Goal: Check status: Check status

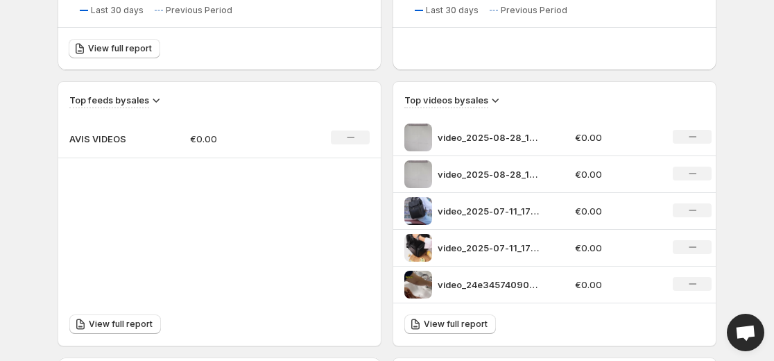
scroll to position [406, 0]
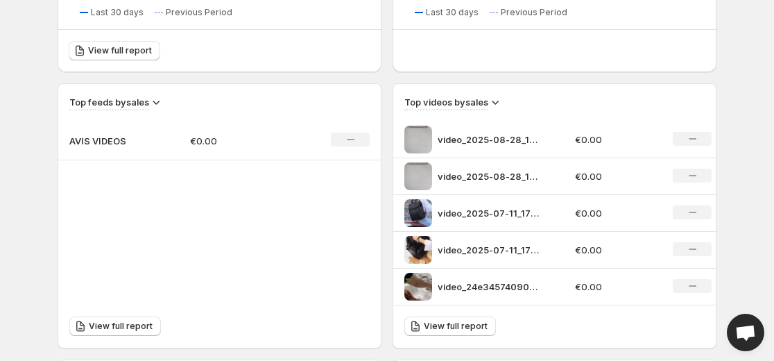
click at [515, 137] on p "video_2025-08-28_15-25-12" at bounding box center [489, 139] width 104 height 14
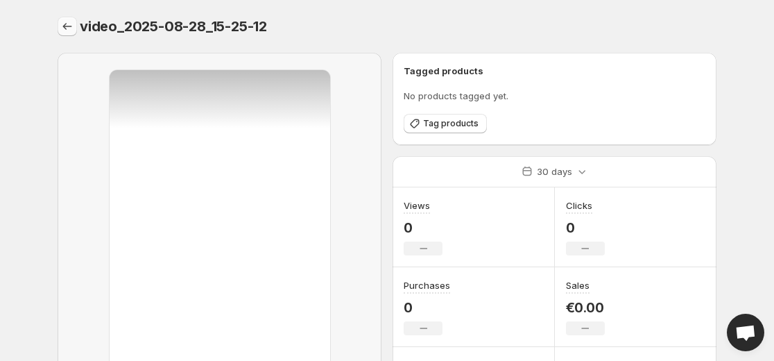
click at [67, 24] on icon "Settings" at bounding box center [67, 26] width 14 height 14
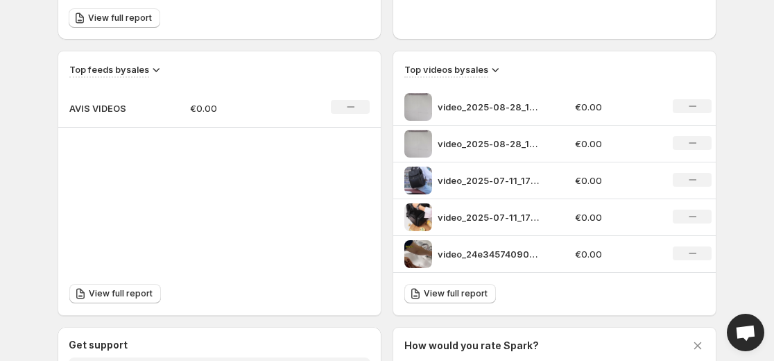
scroll to position [443, 0]
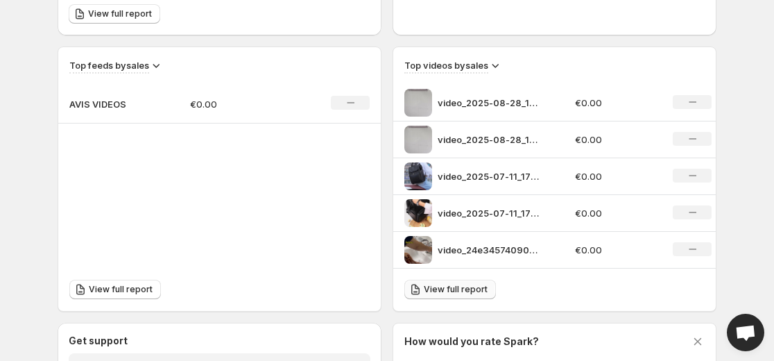
click at [465, 289] on span "View full report" at bounding box center [456, 289] width 64 height 11
